Goal: Obtain resource: Download file/media

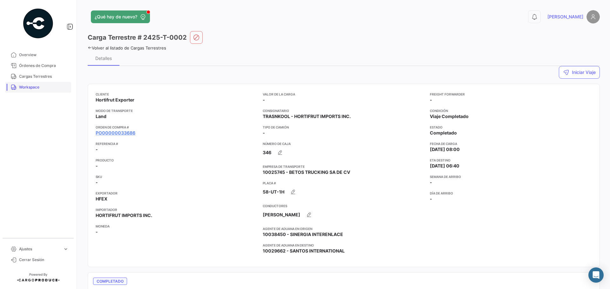
click at [38, 85] on span "Workspace" at bounding box center [44, 88] width 50 height 6
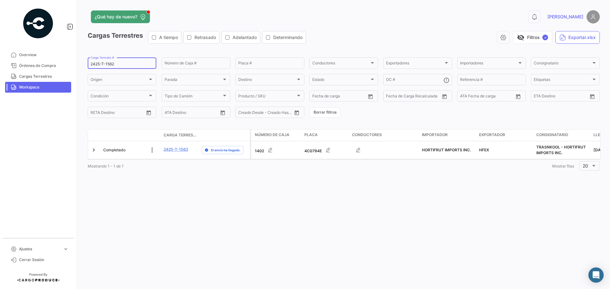
click at [129, 62] on input "2425-T-1562" at bounding box center [122, 64] width 63 height 4
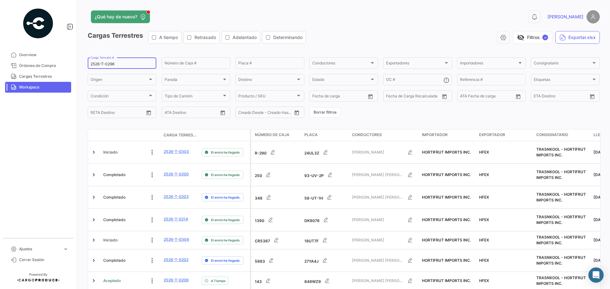
type input "2526-T-0296"
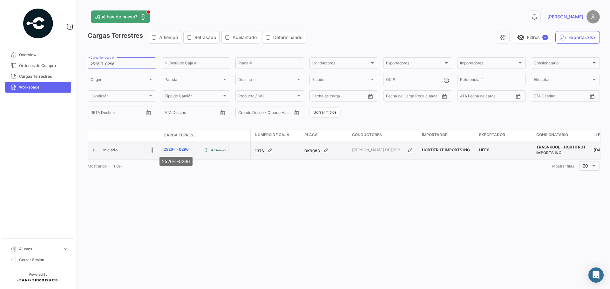
click at [178, 148] on link "2526-T-0296" at bounding box center [176, 150] width 25 height 6
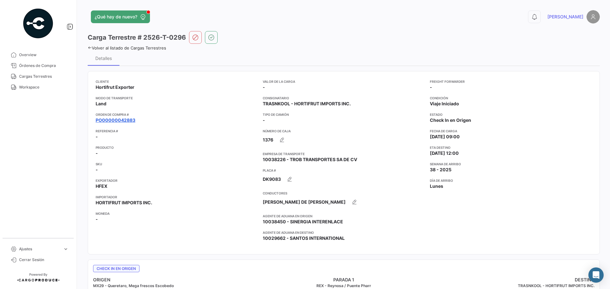
click at [127, 121] on link "PO00000042883" at bounding box center [116, 120] width 40 height 6
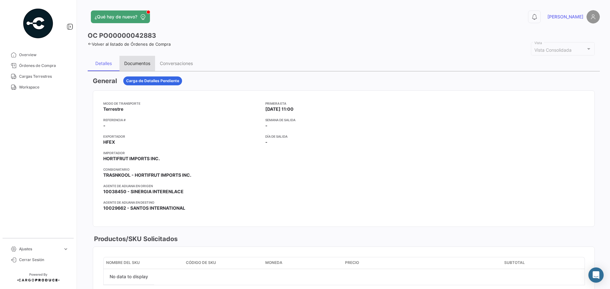
click at [132, 60] on div "Documentos" at bounding box center [137, 63] width 36 height 15
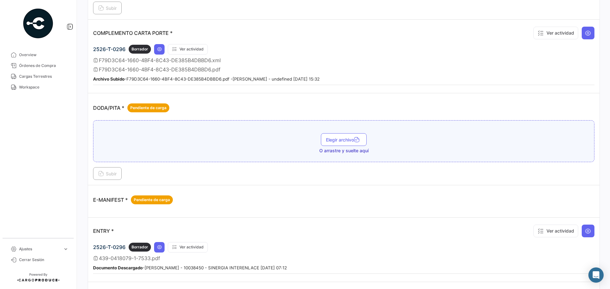
scroll to position [159, 0]
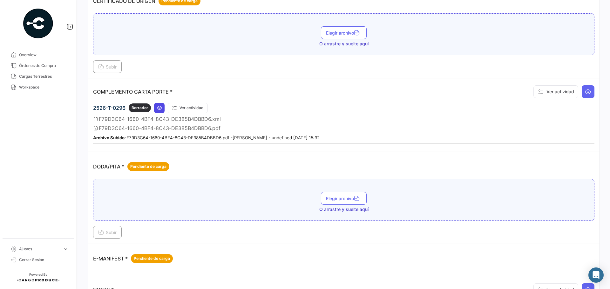
click at [159, 107] on icon at bounding box center [159, 107] width 5 height 5
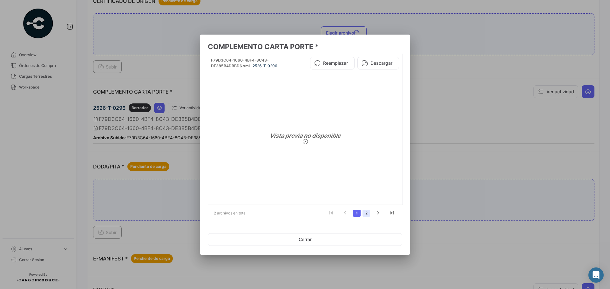
click at [366, 215] on link "2" at bounding box center [367, 213] width 8 height 7
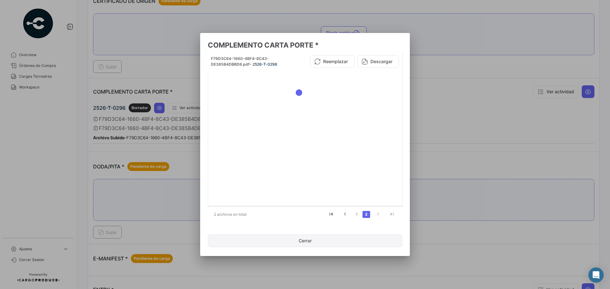
click at [326, 244] on button "Cerrar" at bounding box center [305, 241] width 194 height 13
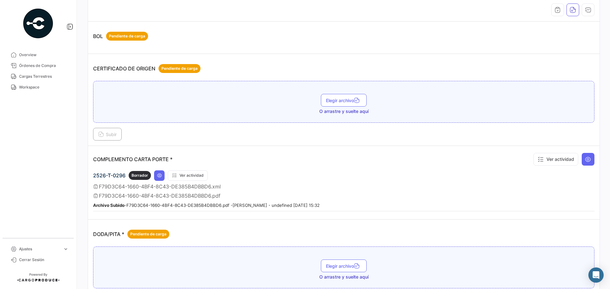
scroll to position [64, 0]
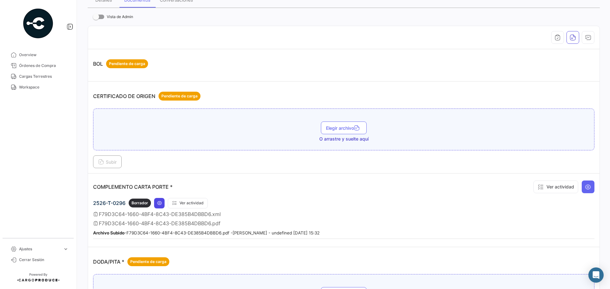
click at [162, 205] on icon at bounding box center [159, 203] width 5 height 5
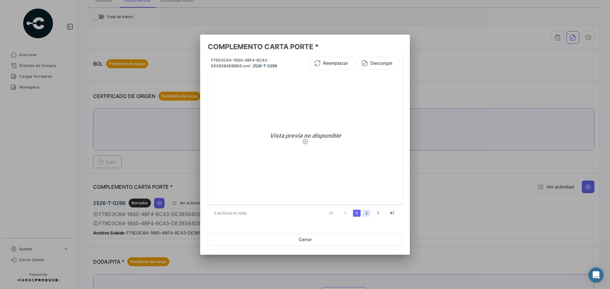
click at [364, 212] on link "2" at bounding box center [367, 213] width 8 height 7
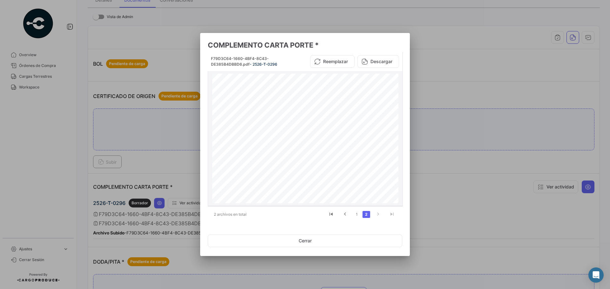
click at [380, 64] on button "Descargar" at bounding box center [378, 61] width 42 height 13
click at [467, 200] on div at bounding box center [305, 144] width 610 height 289
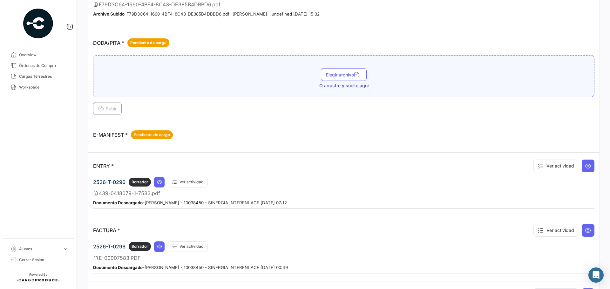
scroll to position [410, 0]
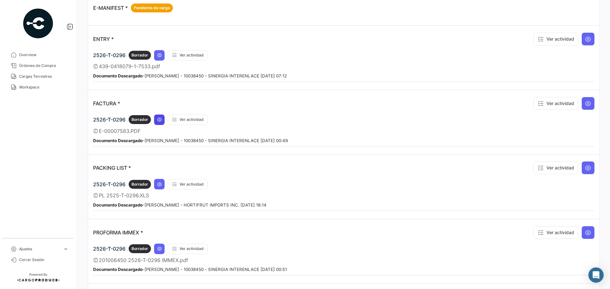
click at [160, 116] on button at bounding box center [159, 120] width 10 height 10
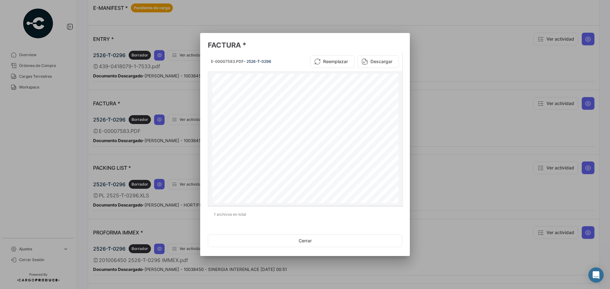
scroll to position [0, 0]
click at [368, 237] on button "Cerrar" at bounding box center [305, 241] width 194 height 13
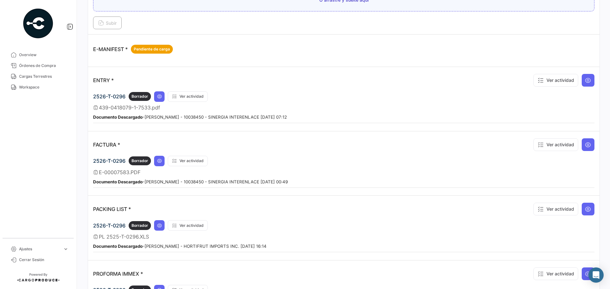
scroll to position [346, 0]
